Goal: Download file/media

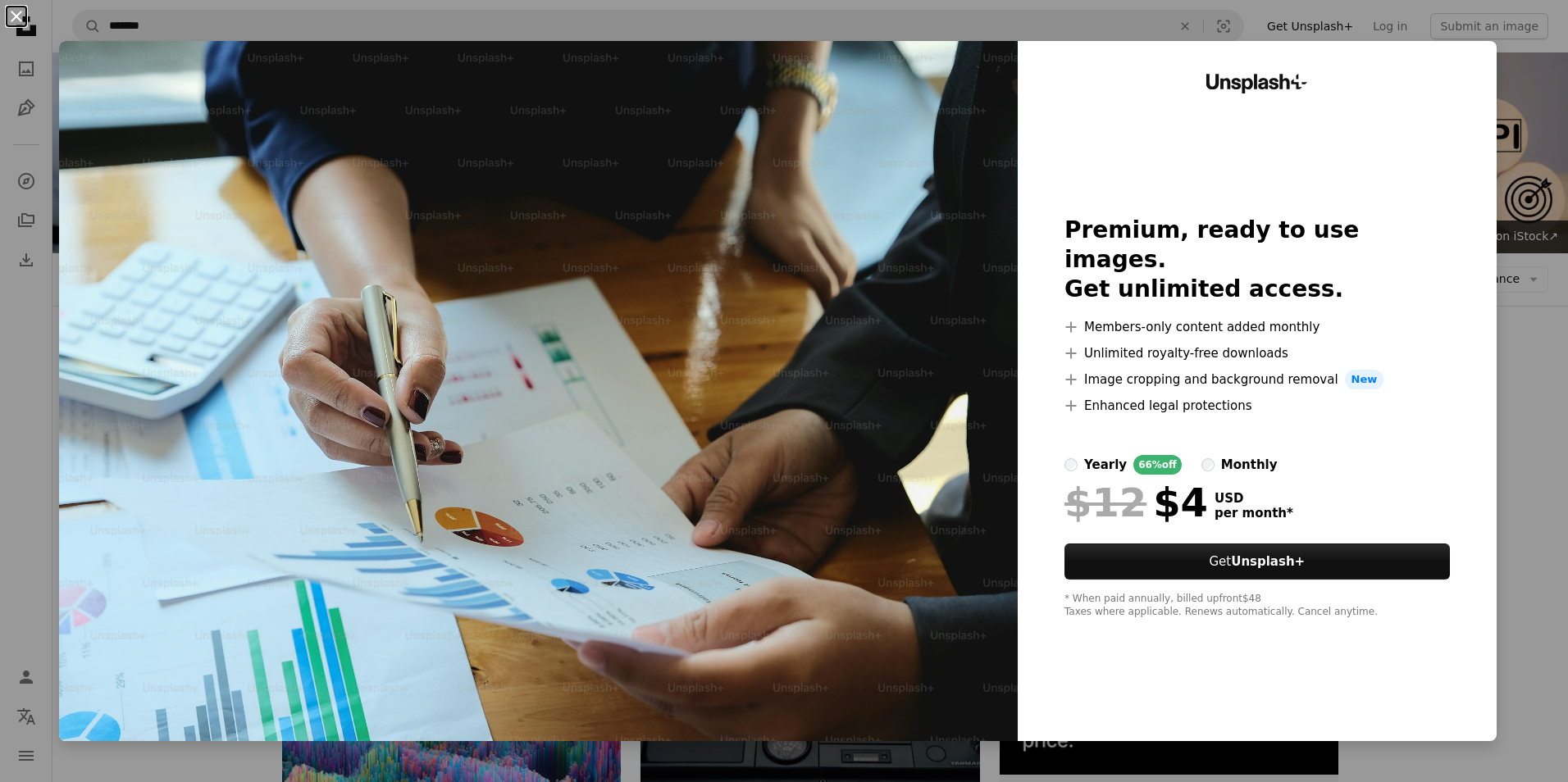
click at [11, 13] on button "An X shape" at bounding box center [16, 16] width 20 height 20
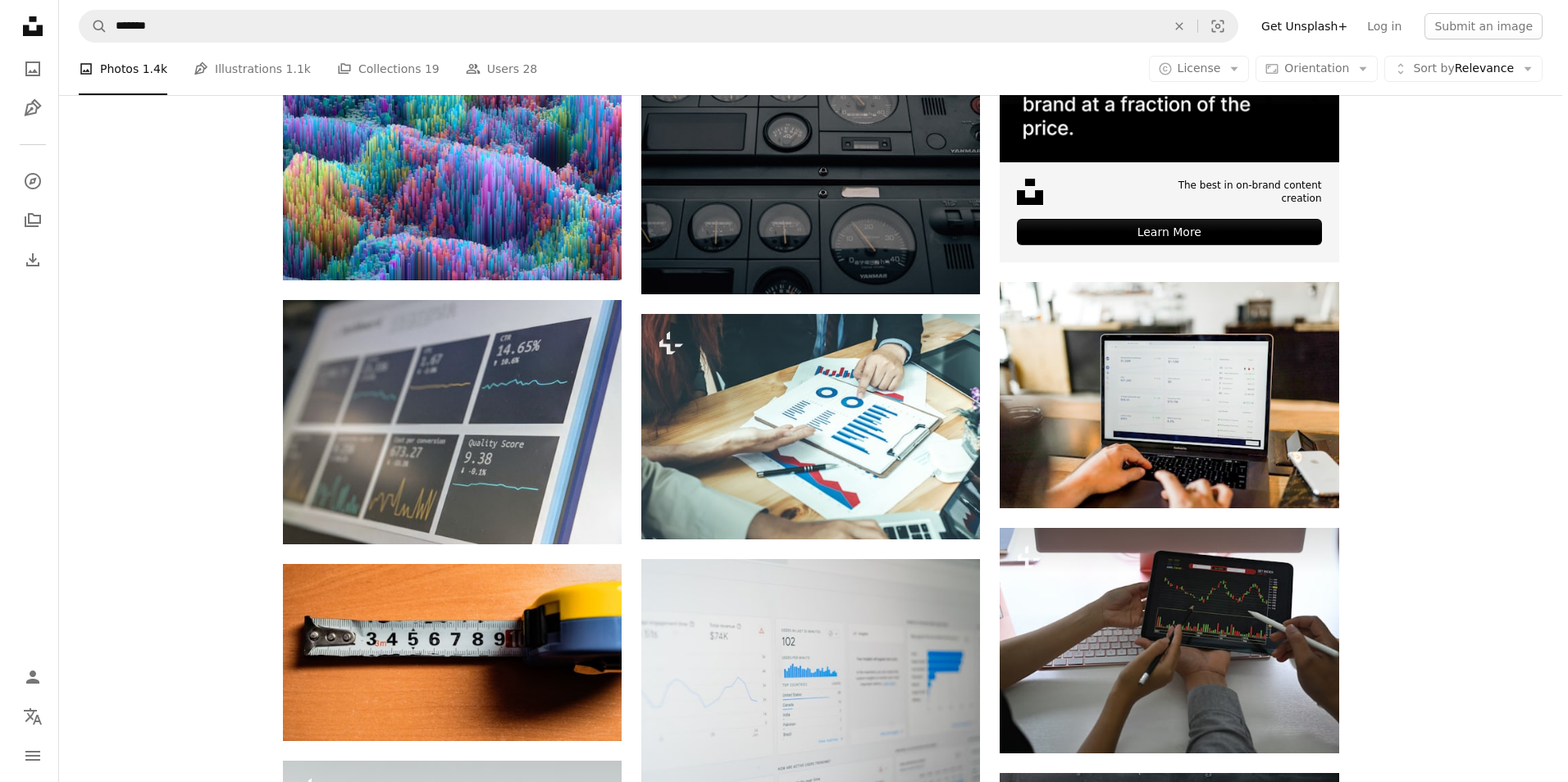
scroll to position [612, 0]
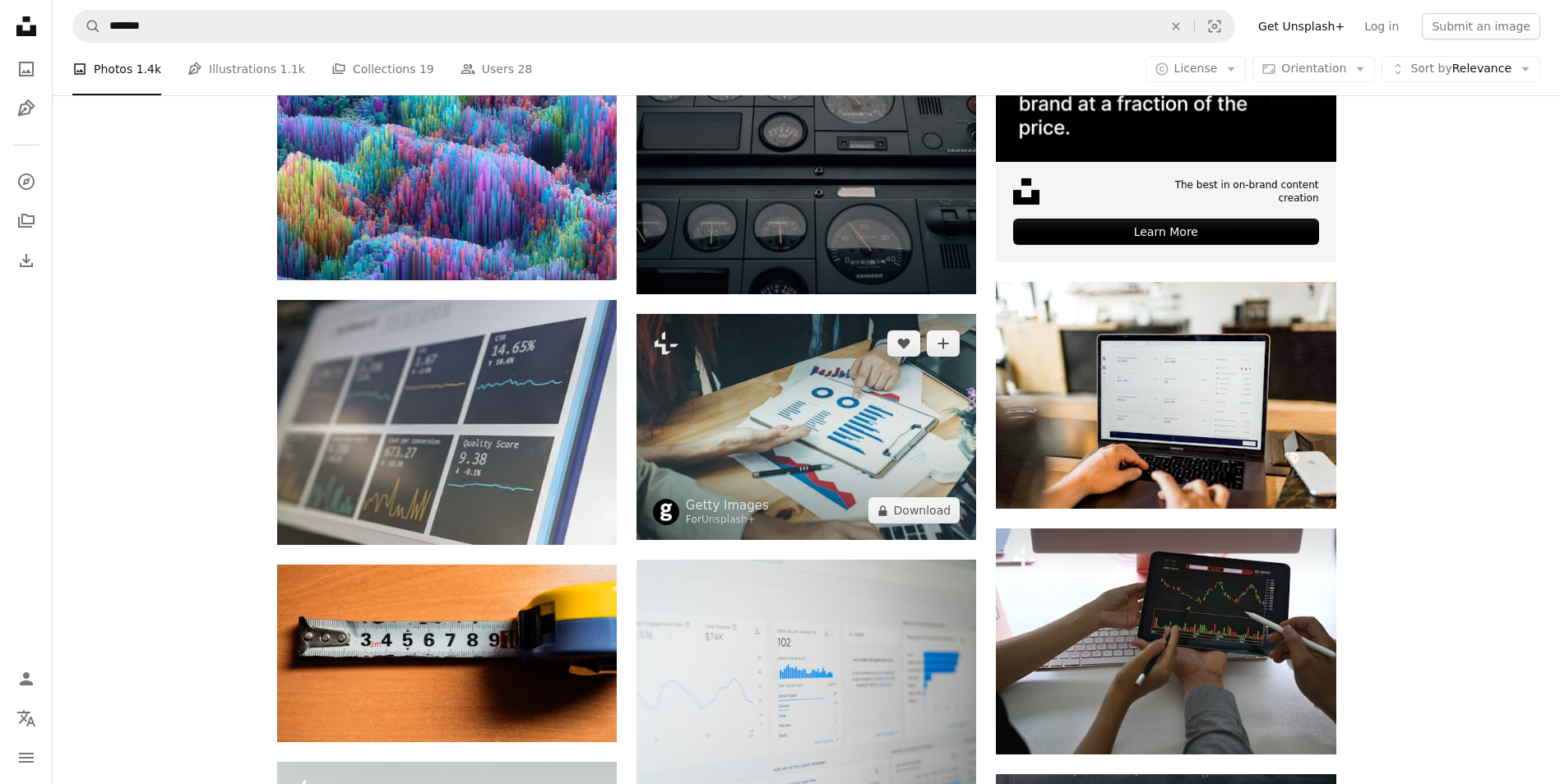
click at [791, 421] on img at bounding box center [806, 426] width 340 height 226
